Goal: Find specific page/section: Find specific page/section

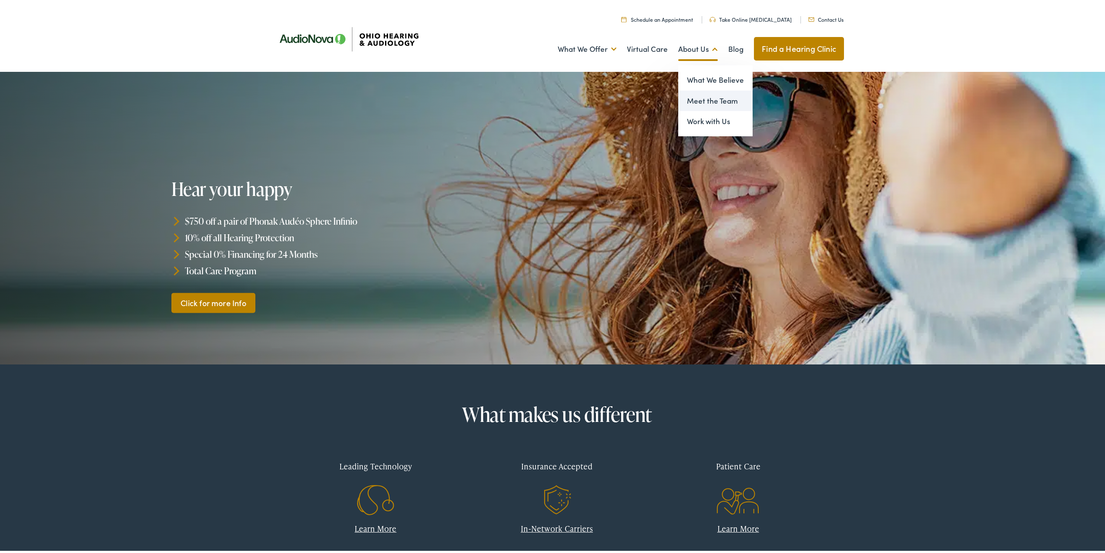
click at [702, 97] on link "Meet the Team" at bounding box center [715, 98] width 74 height 21
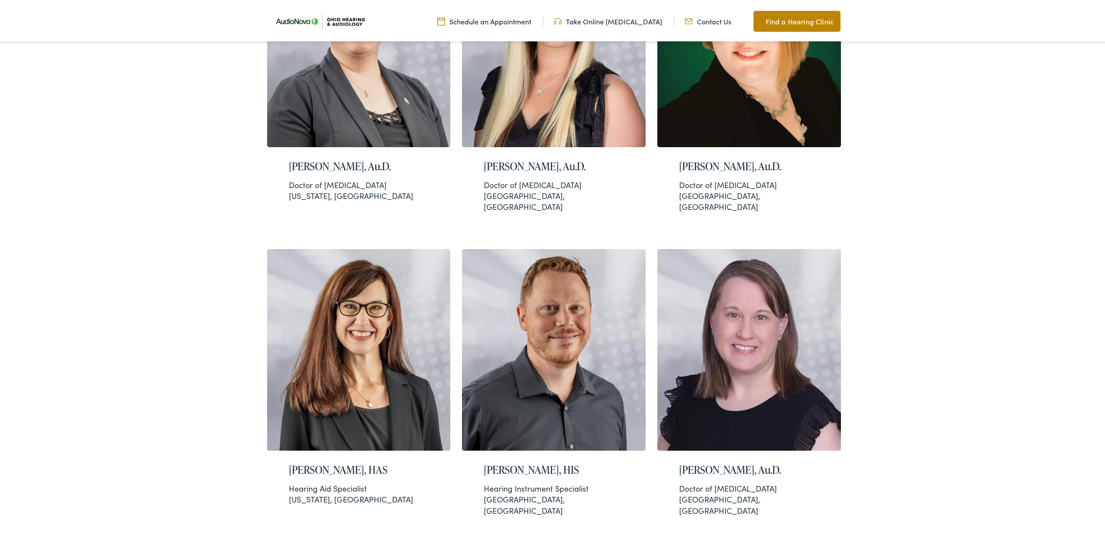
scroll to position [1276, 0]
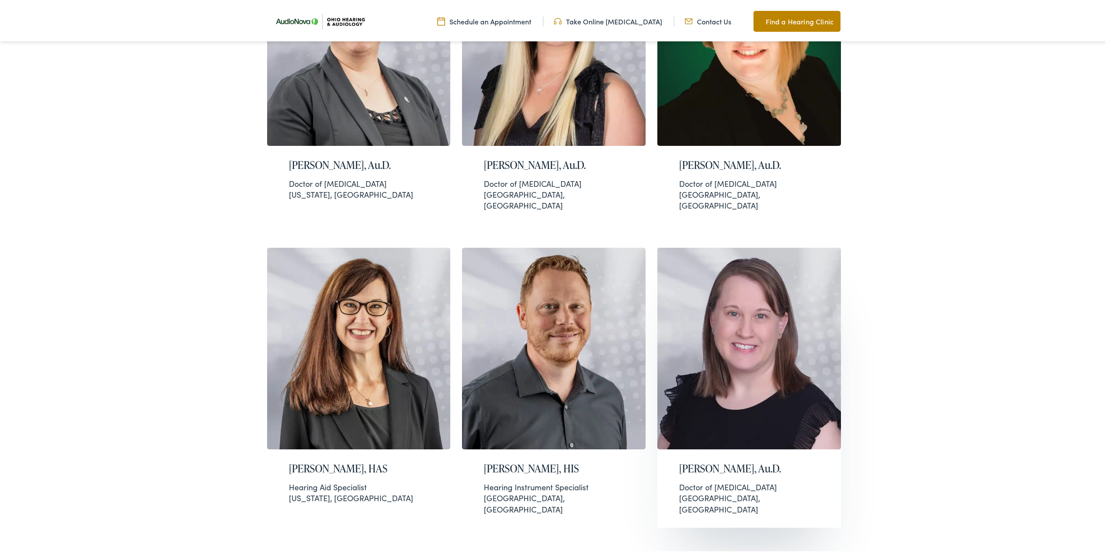
drag, startPoint x: 627, startPoint y: 376, endPoint x: 678, endPoint y: 374, distance: 51.0
copy h2 "[PERSON_NAME], Au.D."
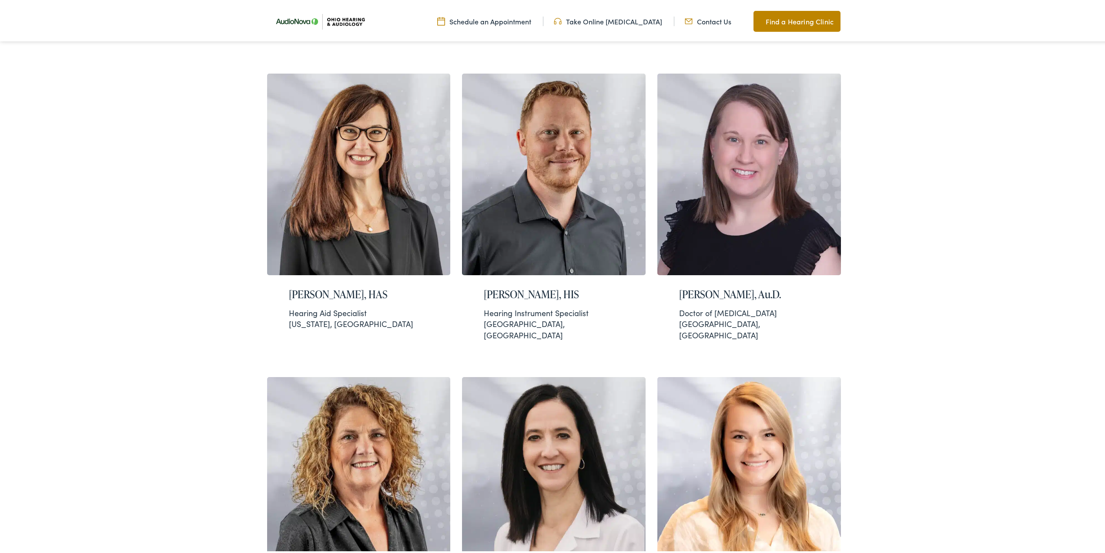
scroll to position [1567, 0]
